Goal: Information Seeking & Learning: Learn about a topic

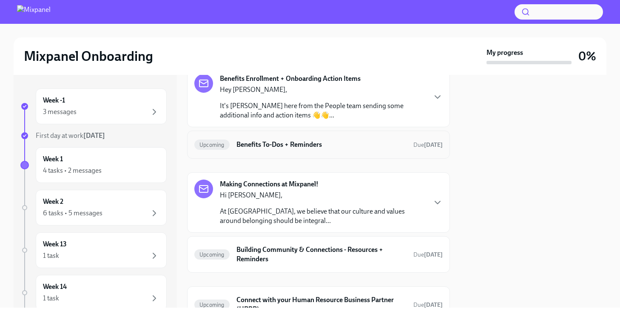
scroll to position [40, 0]
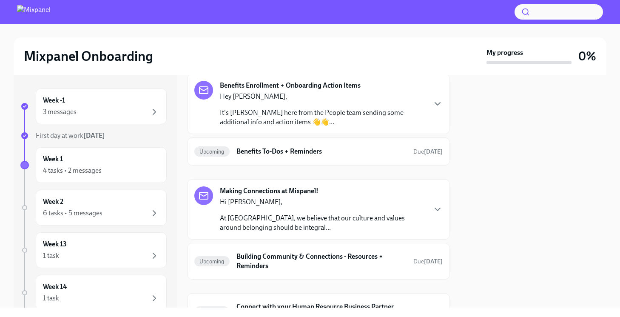
click at [377, 118] on p "It's [PERSON_NAME] here from the People team sending some additional info and a…" at bounding box center [323, 117] width 206 height 19
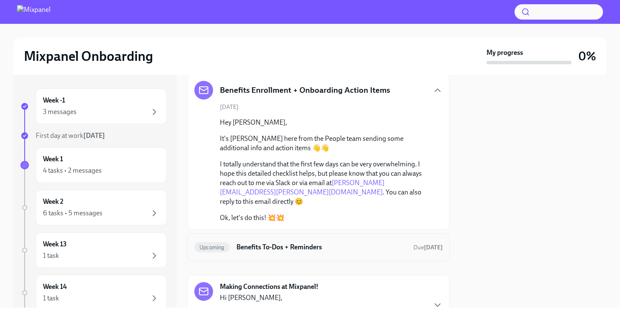
click at [358, 243] on h6 "Benefits To-Dos + Reminders" at bounding box center [322, 247] width 170 height 9
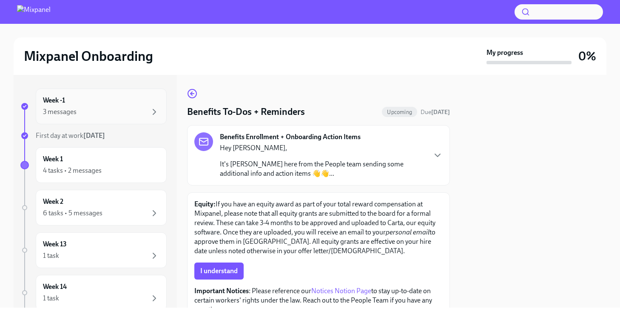
click at [108, 107] on div "3 messages" at bounding box center [101, 112] width 117 height 10
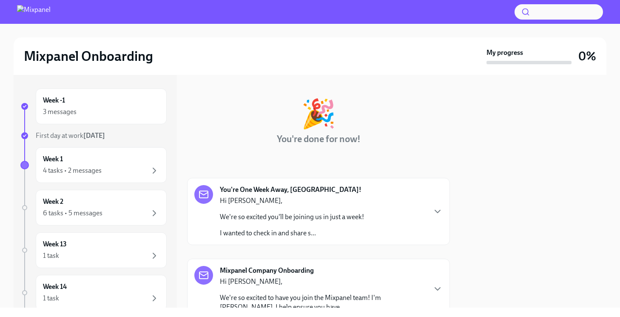
scroll to position [29, 0]
click at [241, 211] on div "Hi [PERSON_NAME], We're so excited you'll be joining us in just a week! I wante…" at bounding box center [292, 217] width 144 height 42
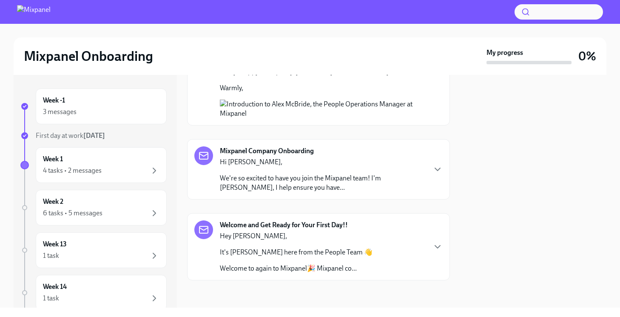
scroll to position [649, 0]
click at [233, 192] on p "We're so excited to have you join the Mixpanel team! I'm [PERSON_NAME], I help …" at bounding box center [323, 183] width 206 height 19
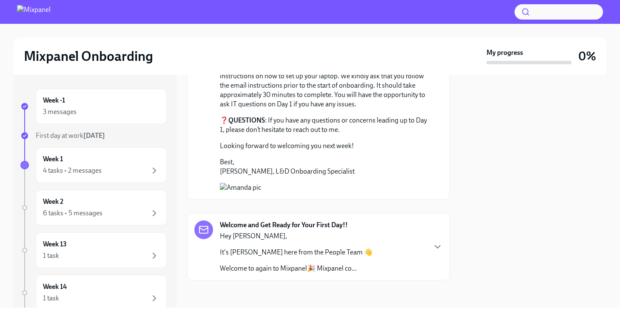
scroll to position [914, 0]
click at [224, 250] on p "It's [PERSON_NAME] here from the People Team 👋" at bounding box center [296, 252] width 153 height 9
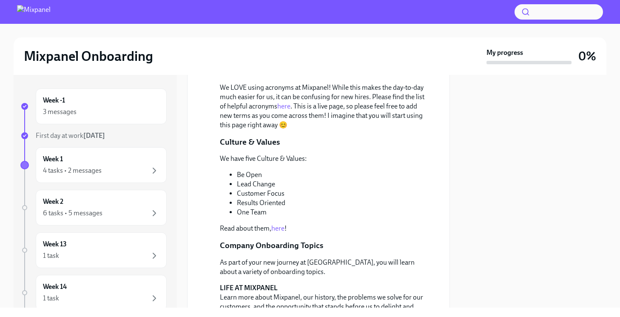
scroll to position [1227, 0]
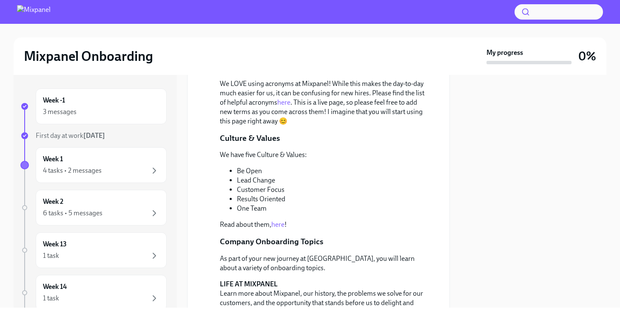
click at [283, 106] on link "here" at bounding box center [283, 102] width 13 height 8
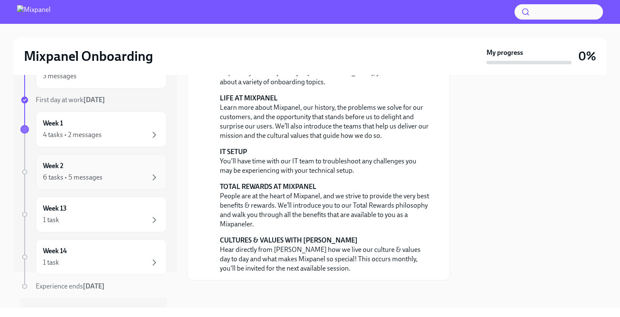
scroll to position [29, 0]
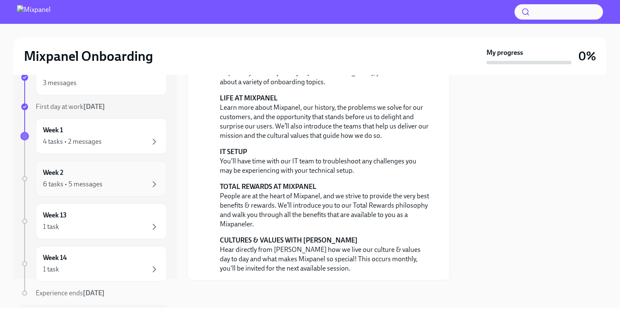
click at [122, 183] on div "6 tasks • 5 messages" at bounding box center [101, 184] width 117 height 10
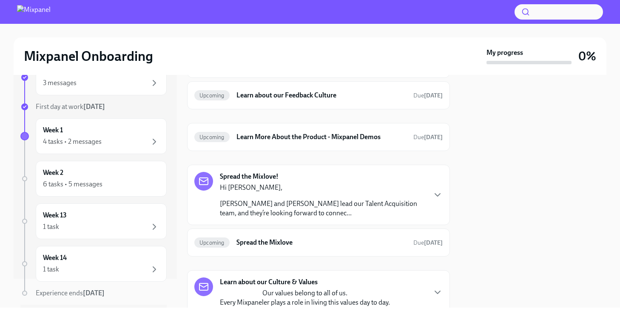
scroll to position [300, 0]
click at [362, 197] on div "Hi [PERSON_NAME], [PERSON_NAME] and [PERSON_NAME] lead our Talent Acquisition t…" at bounding box center [323, 200] width 206 height 35
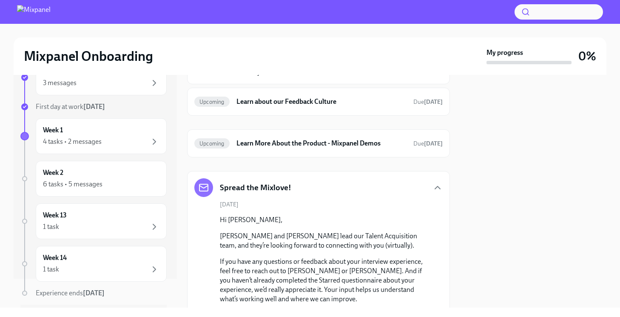
scroll to position [281, 0]
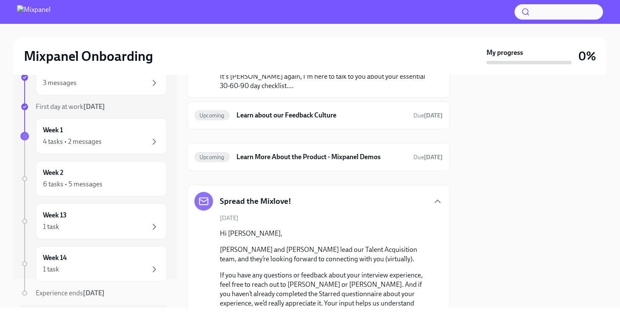
click at [297, 208] on div "Spread the Mixlove!" at bounding box center [318, 201] width 249 height 19
click at [310, 194] on div "Spread the Mixlove!" at bounding box center [318, 201] width 249 height 19
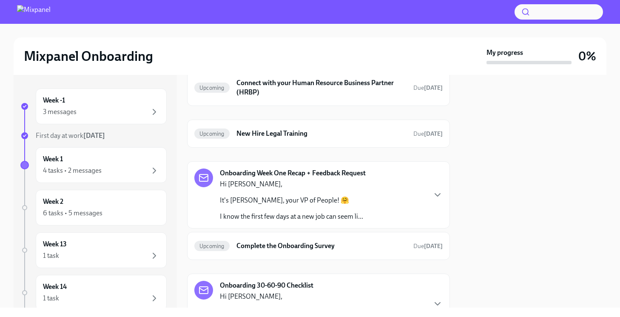
scroll to position [0, 0]
